Goal: Book appointment/travel/reservation

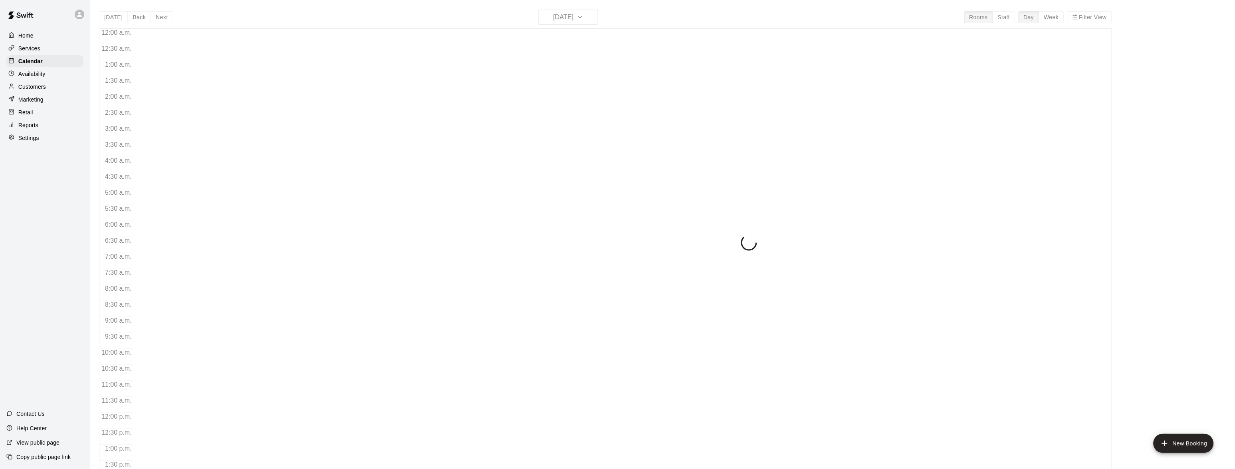
scroll to position [285, 0]
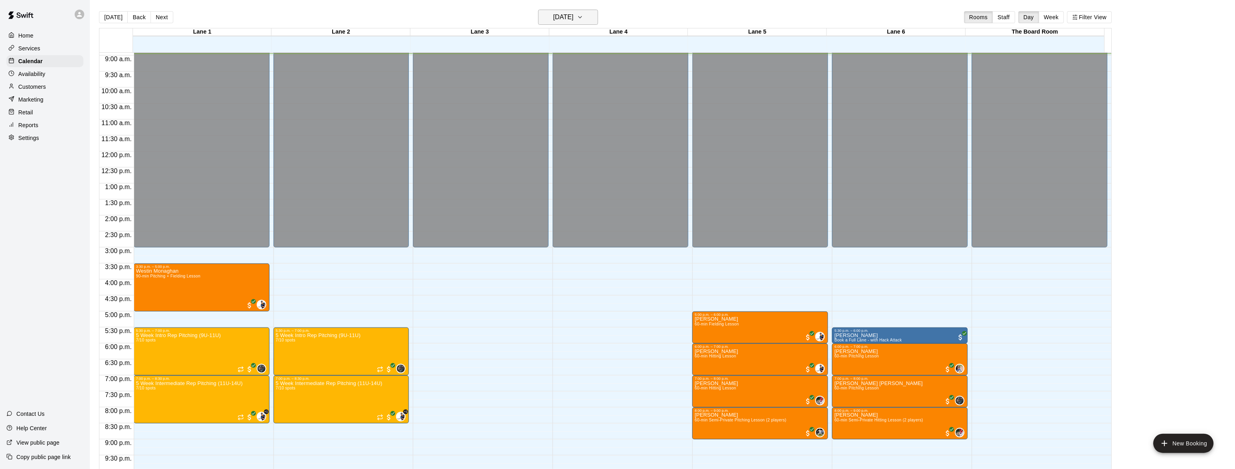
click at [565, 23] on button "[DATE]" at bounding box center [568, 17] width 60 height 15
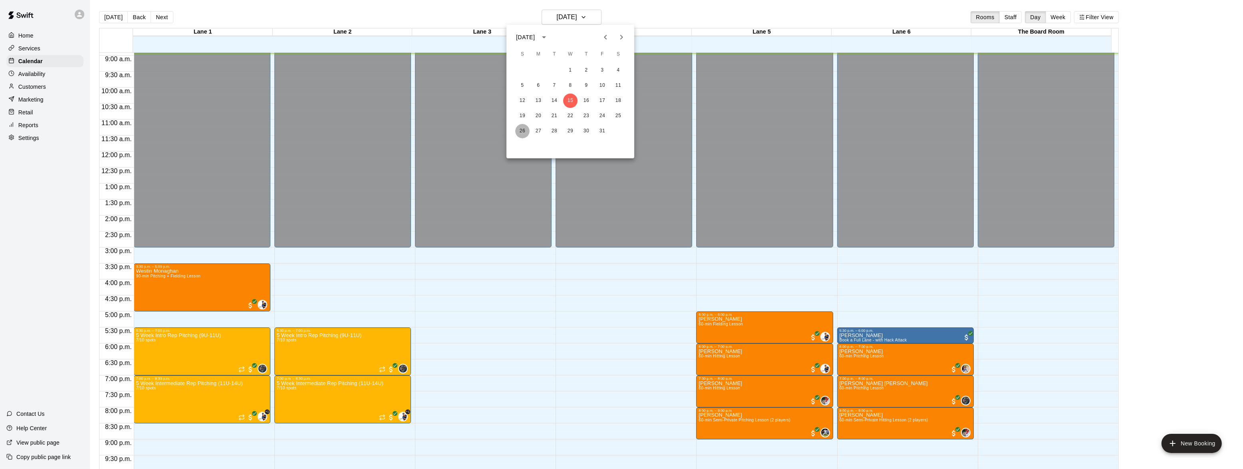
click at [522, 131] on button "26" at bounding box center [522, 131] width 14 height 14
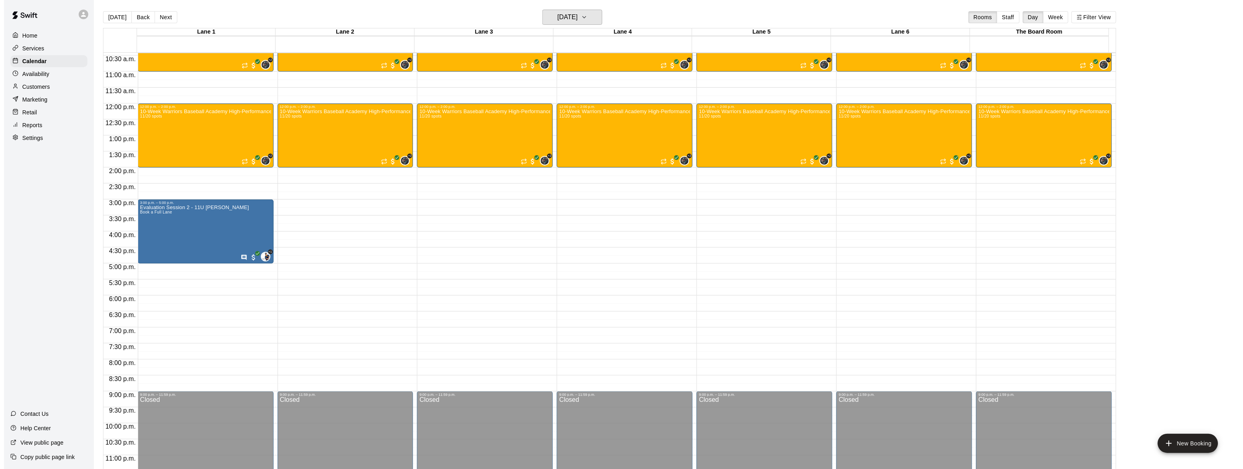
scroll to position [343, 0]
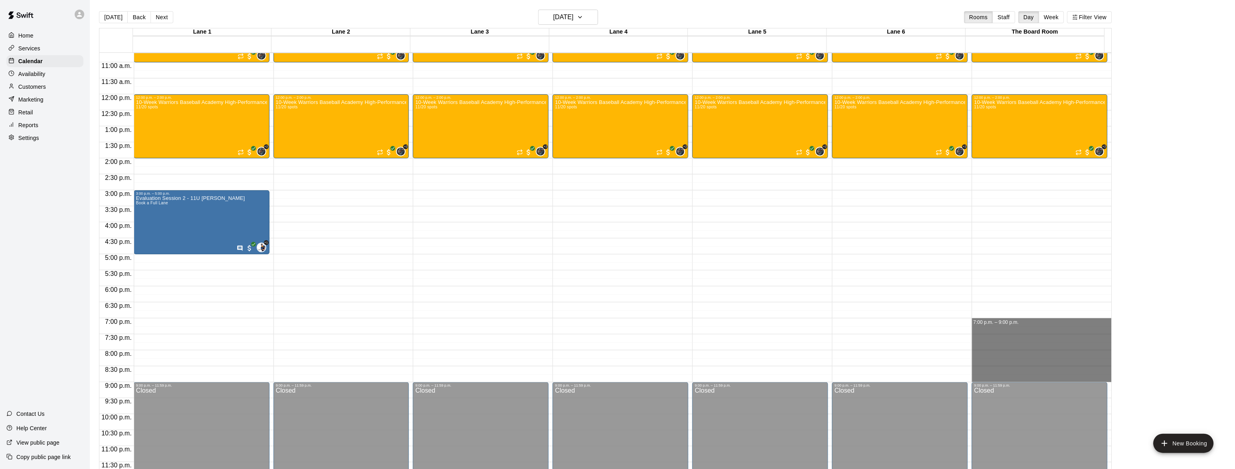
drag, startPoint x: 997, startPoint y: 323, endPoint x: 997, endPoint y: 376, distance: 53.5
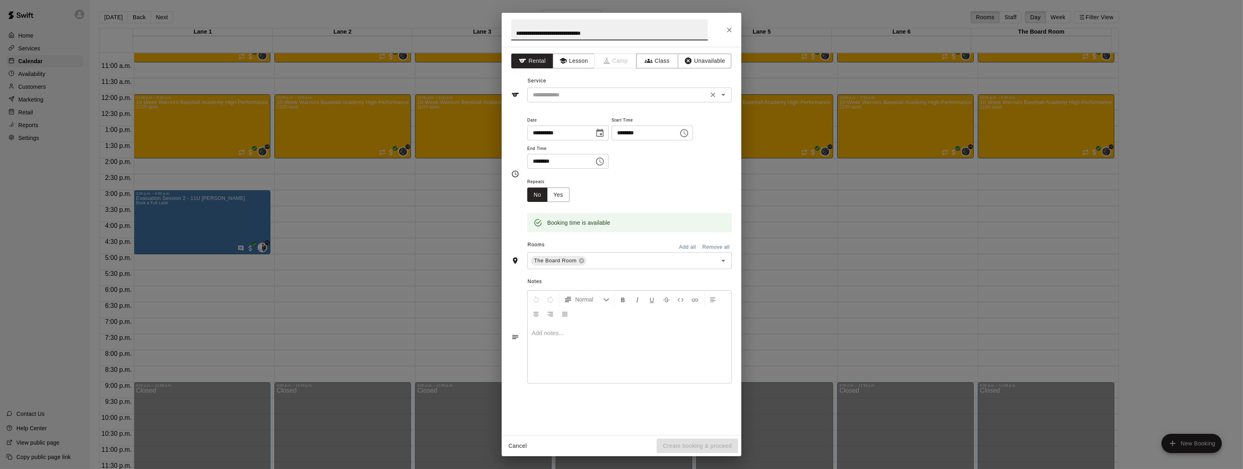
type input "**********"
click at [651, 98] on input "text" at bounding box center [618, 95] width 176 height 10
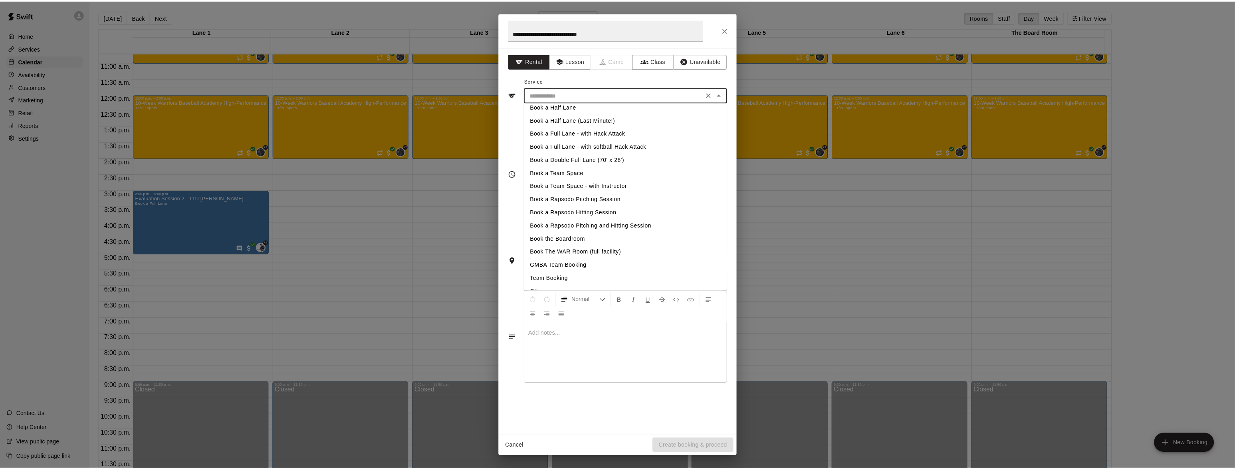
scroll to position [48, 0]
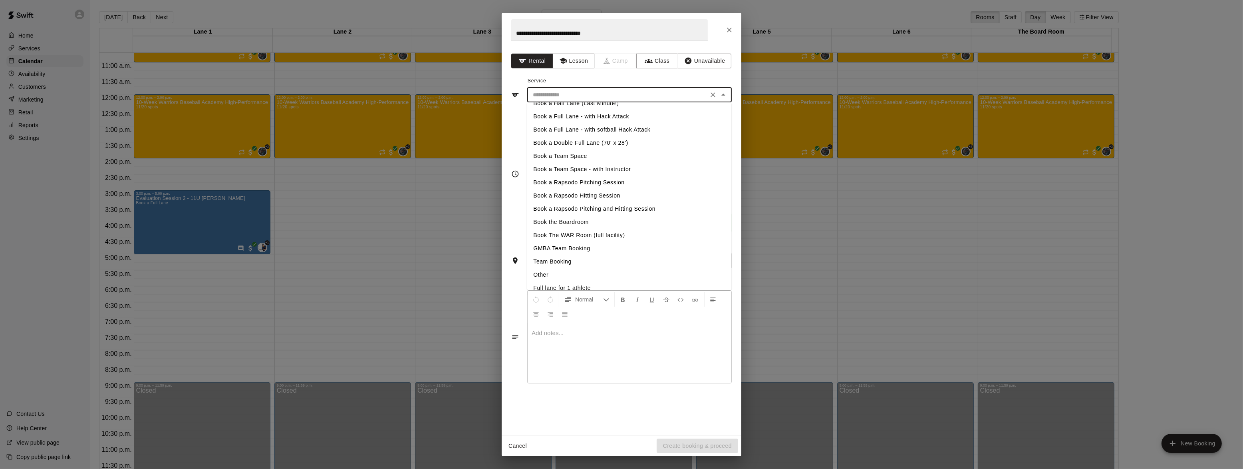
click at [575, 222] on li "Book the Boardroom" at bounding box center [629, 221] width 204 height 13
type input "**********"
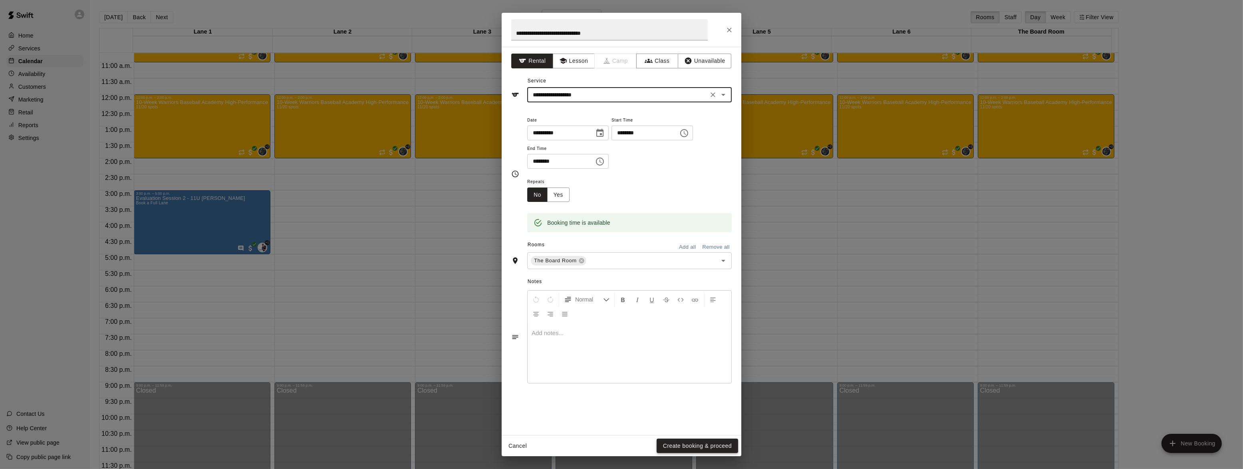
click at [693, 445] on button "Create booking & proceed" at bounding box center [697, 445] width 81 height 15
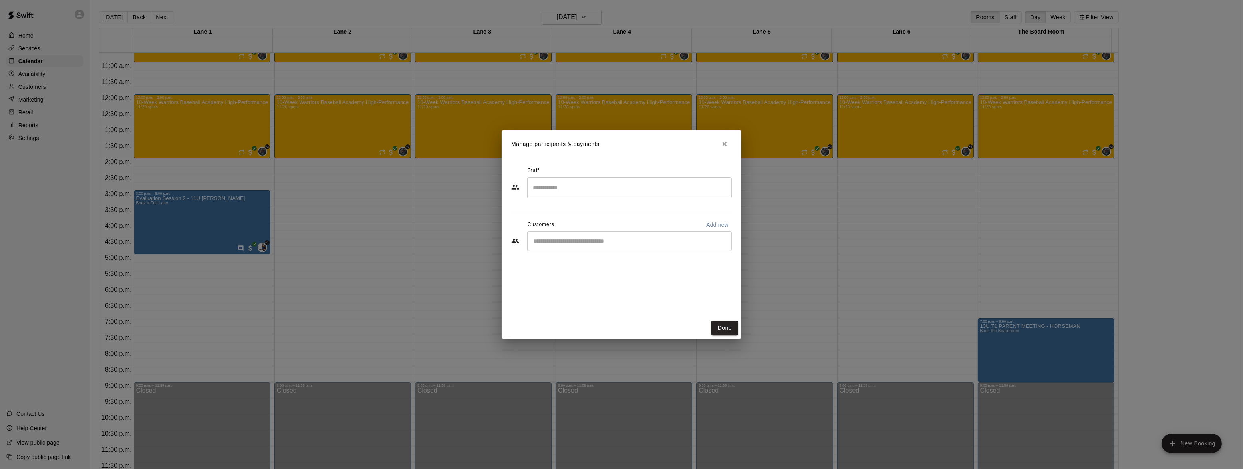
click at [609, 245] on div "​" at bounding box center [629, 241] width 204 height 20
type input "***"
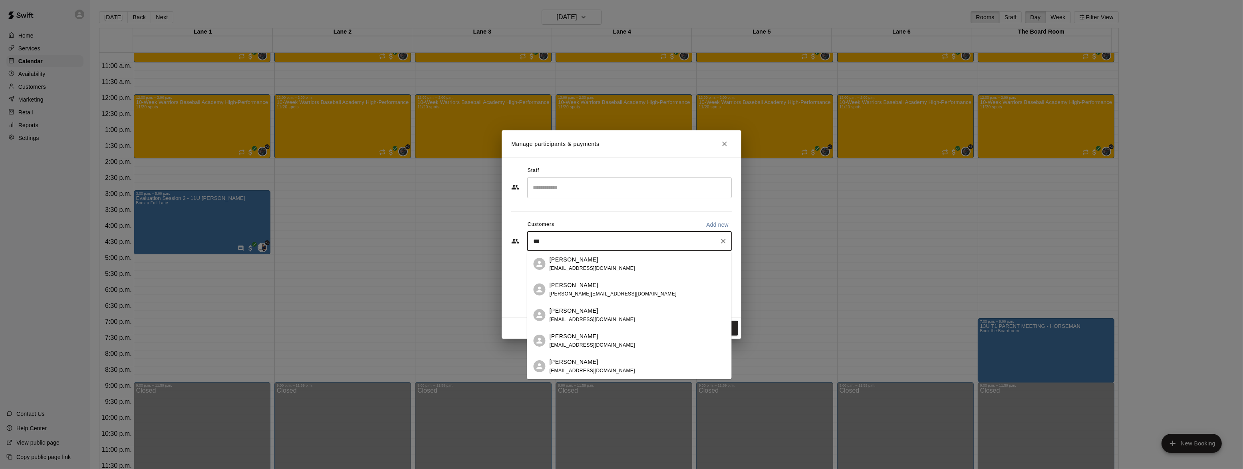
click at [578, 284] on p "[PERSON_NAME]" at bounding box center [574, 285] width 49 height 8
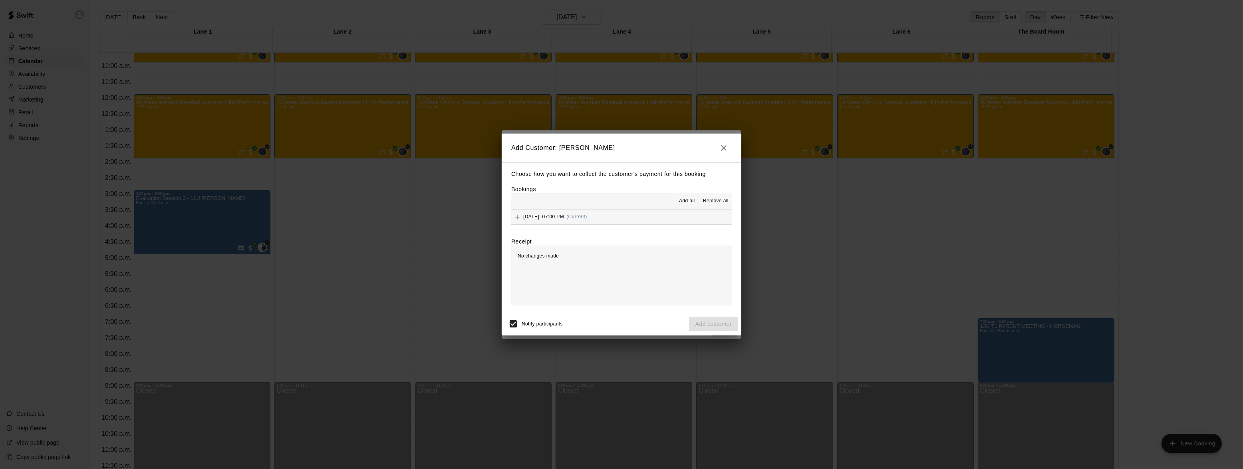
click at [684, 201] on span "Add all" at bounding box center [687, 201] width 16 height 8
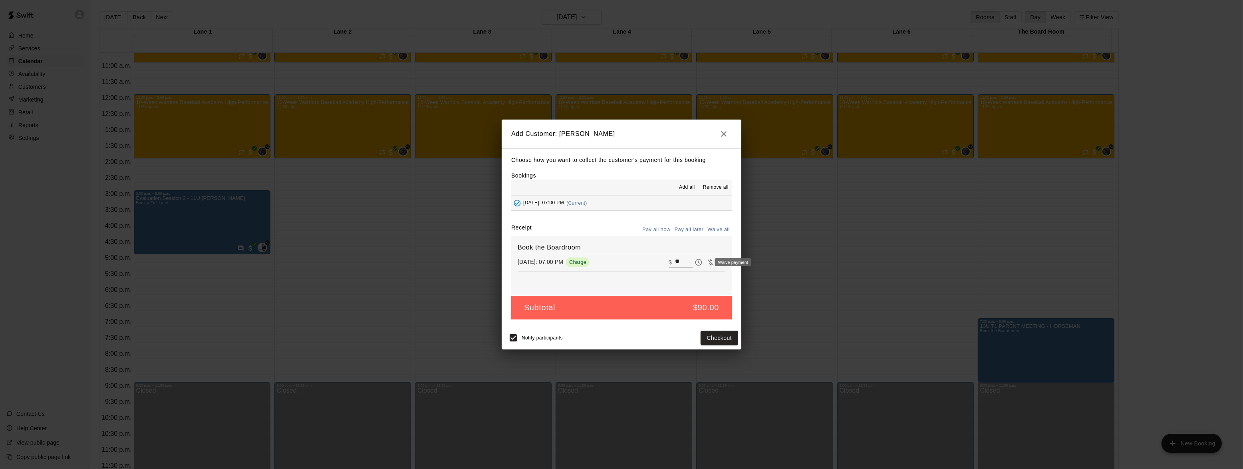
click at [707, 261] on icon "Waive payment" at bounding box center [711, 262] width 8 height 8
type input "*"
click at [698, 334] on button "Add customer" at bounding box center [713, 337] width 49 height 15
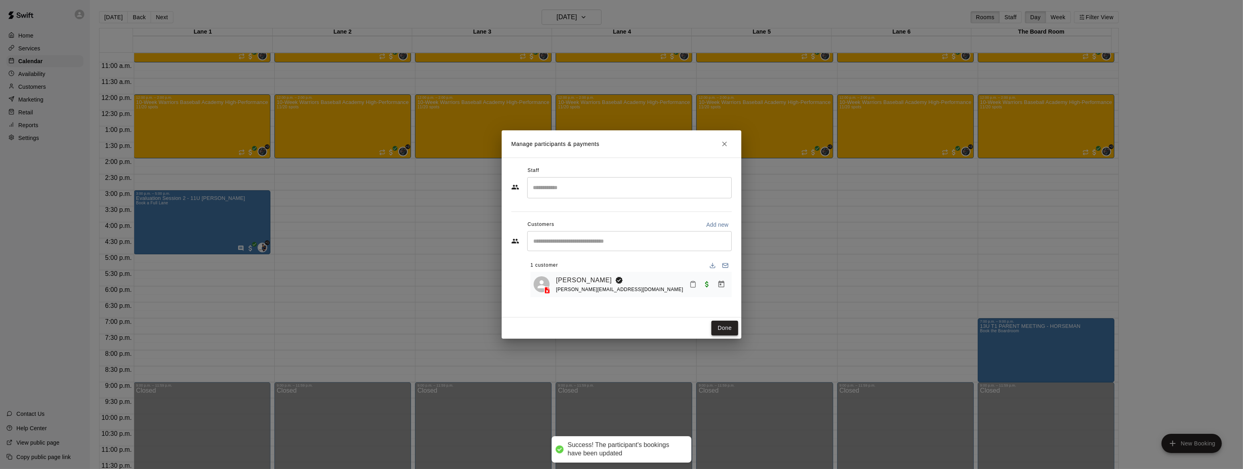
click at [719, 323] on button "Done" at bounding box center [724, 327] width 27 height 15
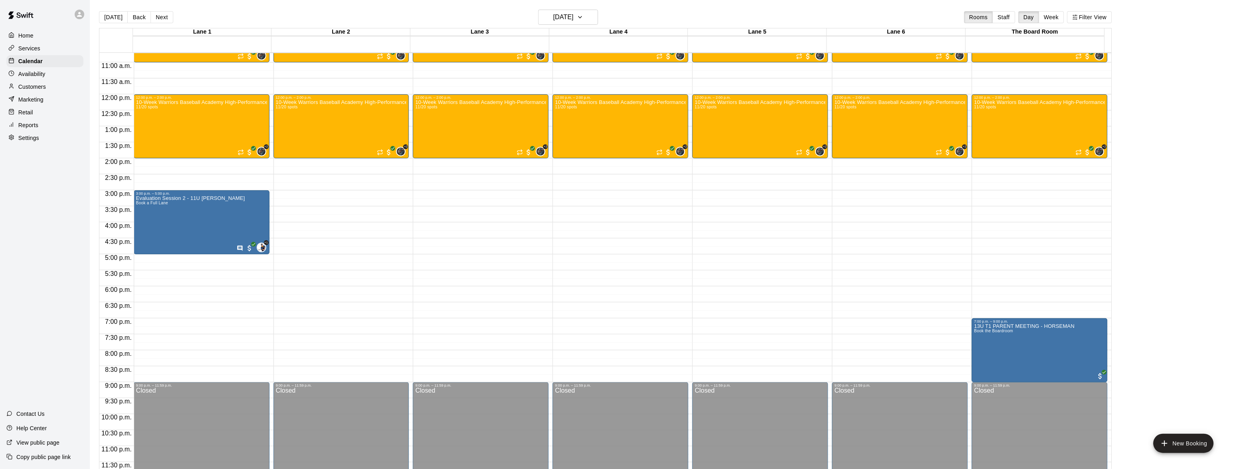
click at [32, 38] on p "Home" at bounding box center [25, 36] width 15 height 8
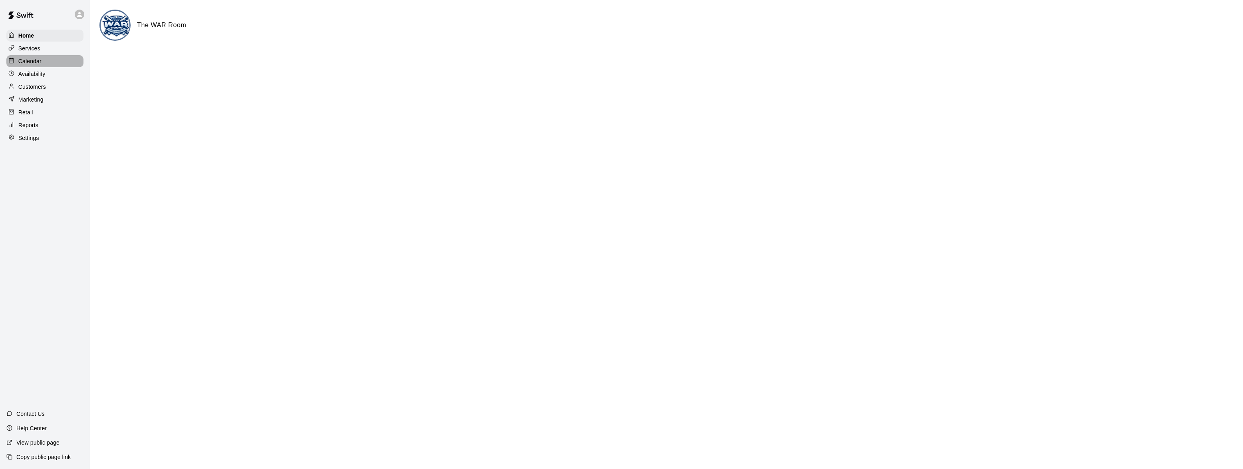
click at [40, 61] on p "Calendar" at bounding box center [29, 61] width 23 height 8
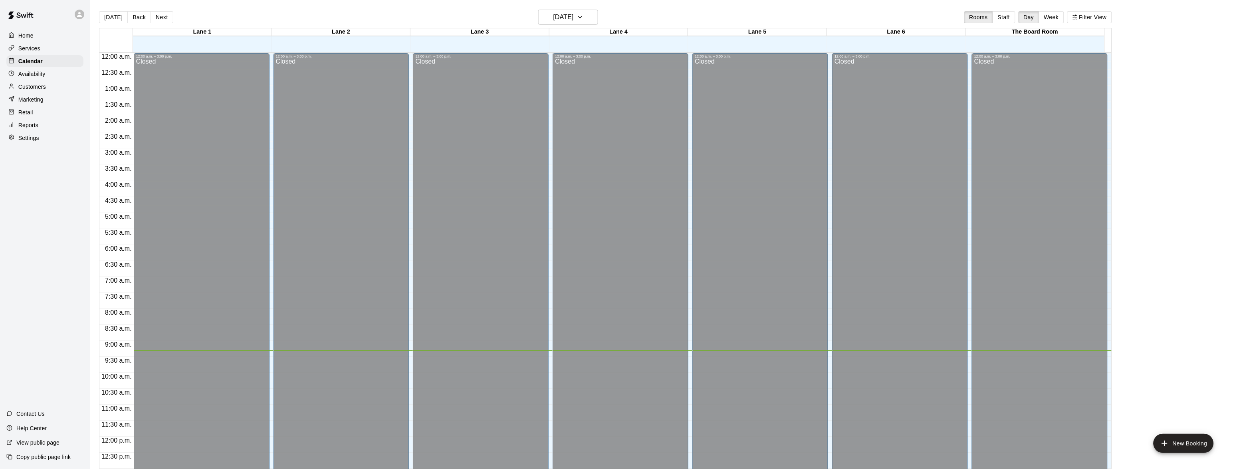
scroll to position [296, 0]
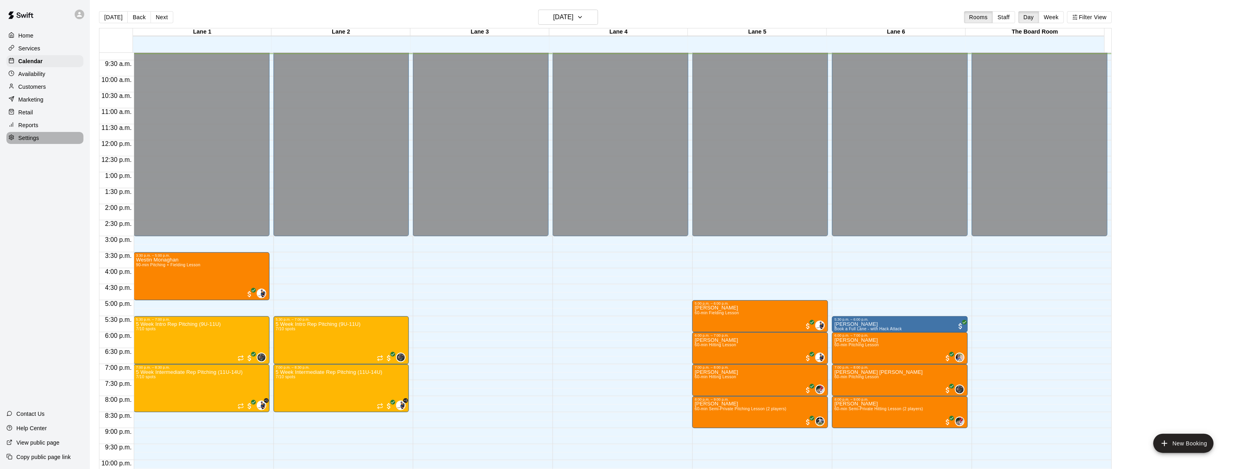
click at [28, 140] on p "Settings" at bounding box center [28, 138] width 21 height 8
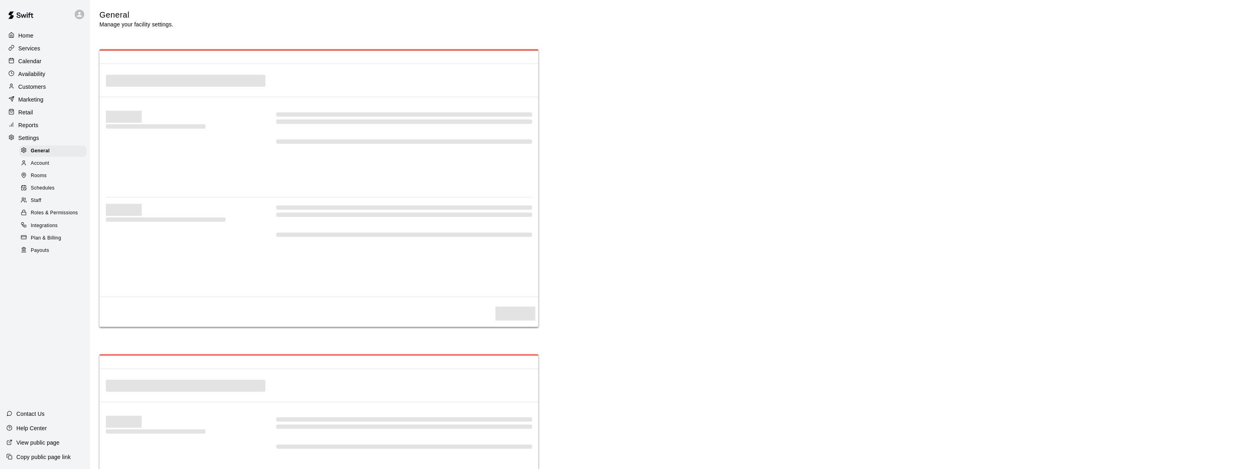
select select "**"
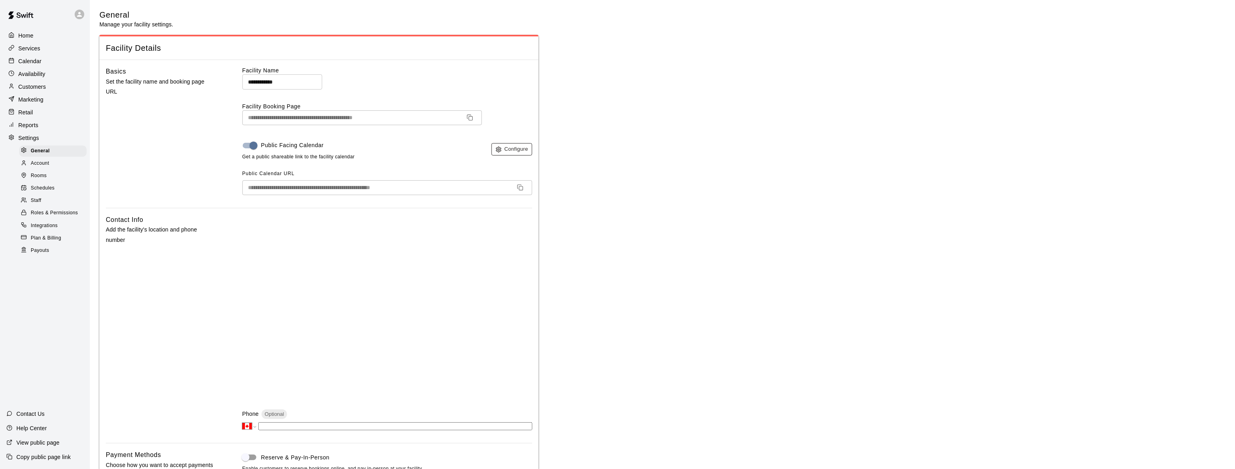
click at [519, 146] on button "Configure" at bounding box center [512, 149] width 41 height 12
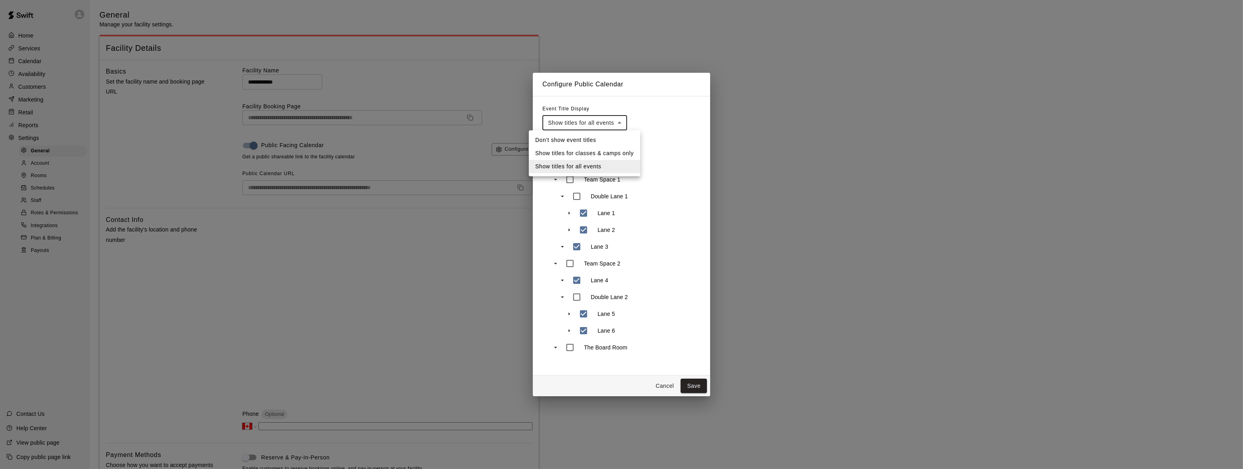
click at [602, 125] on div at bounding box center [621, 234] width 1243 height 469
